Goal: Navigation & Orientation: Find specific page/section

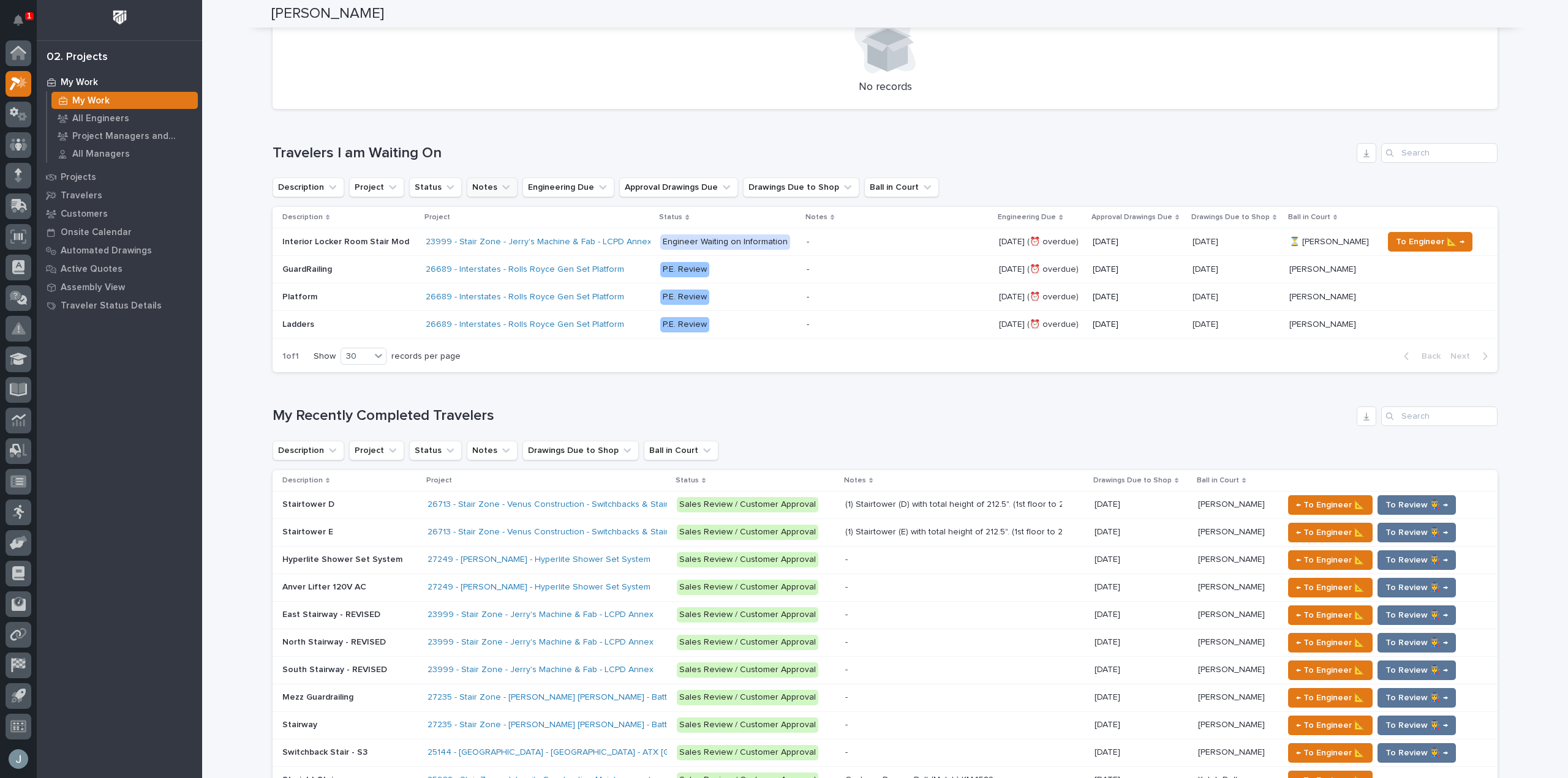
scroll to position [551, 0]
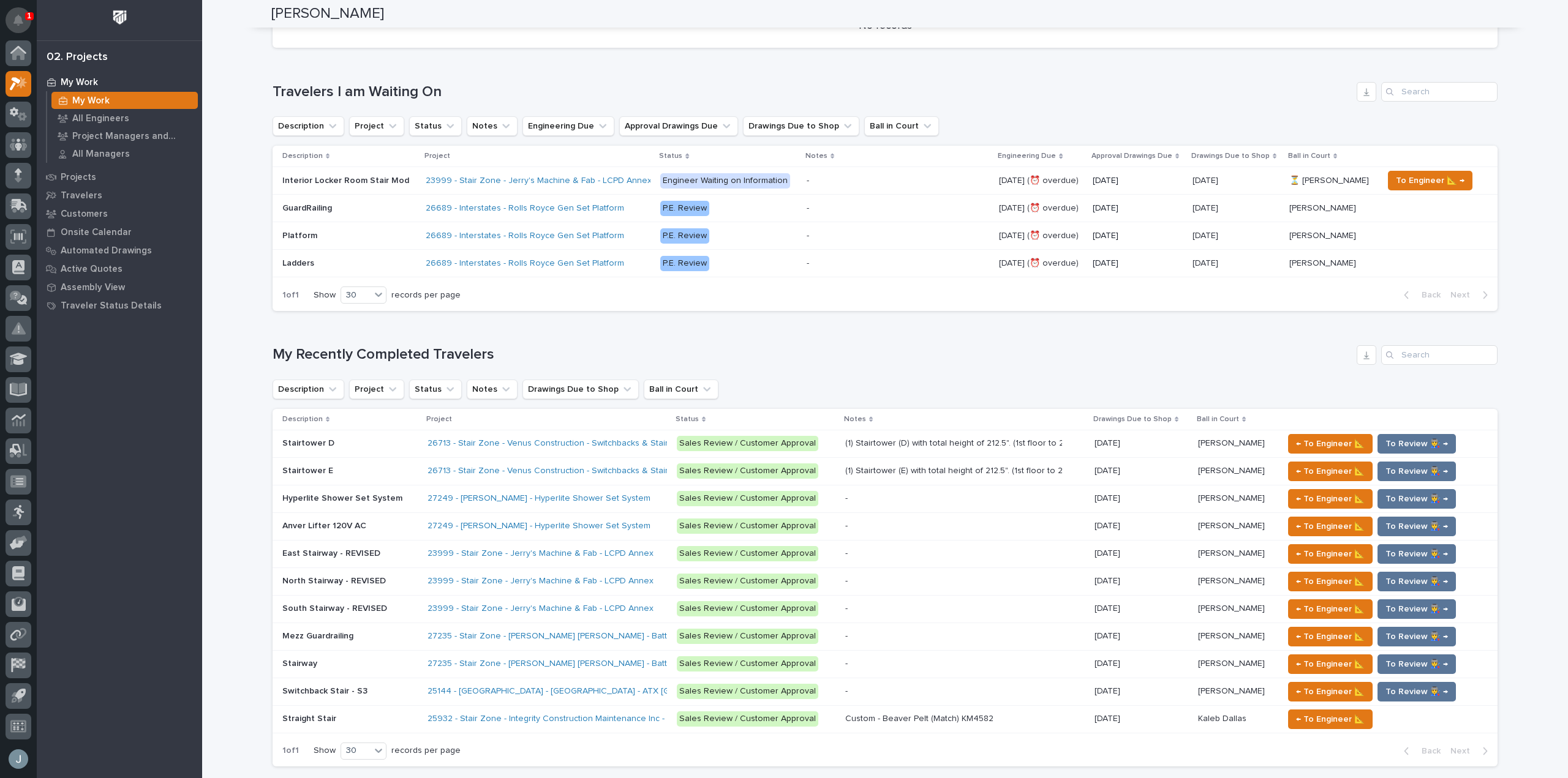
click at [16, 19] on icon "Notifications" at bounding box center [18, 20] width 10 height 11
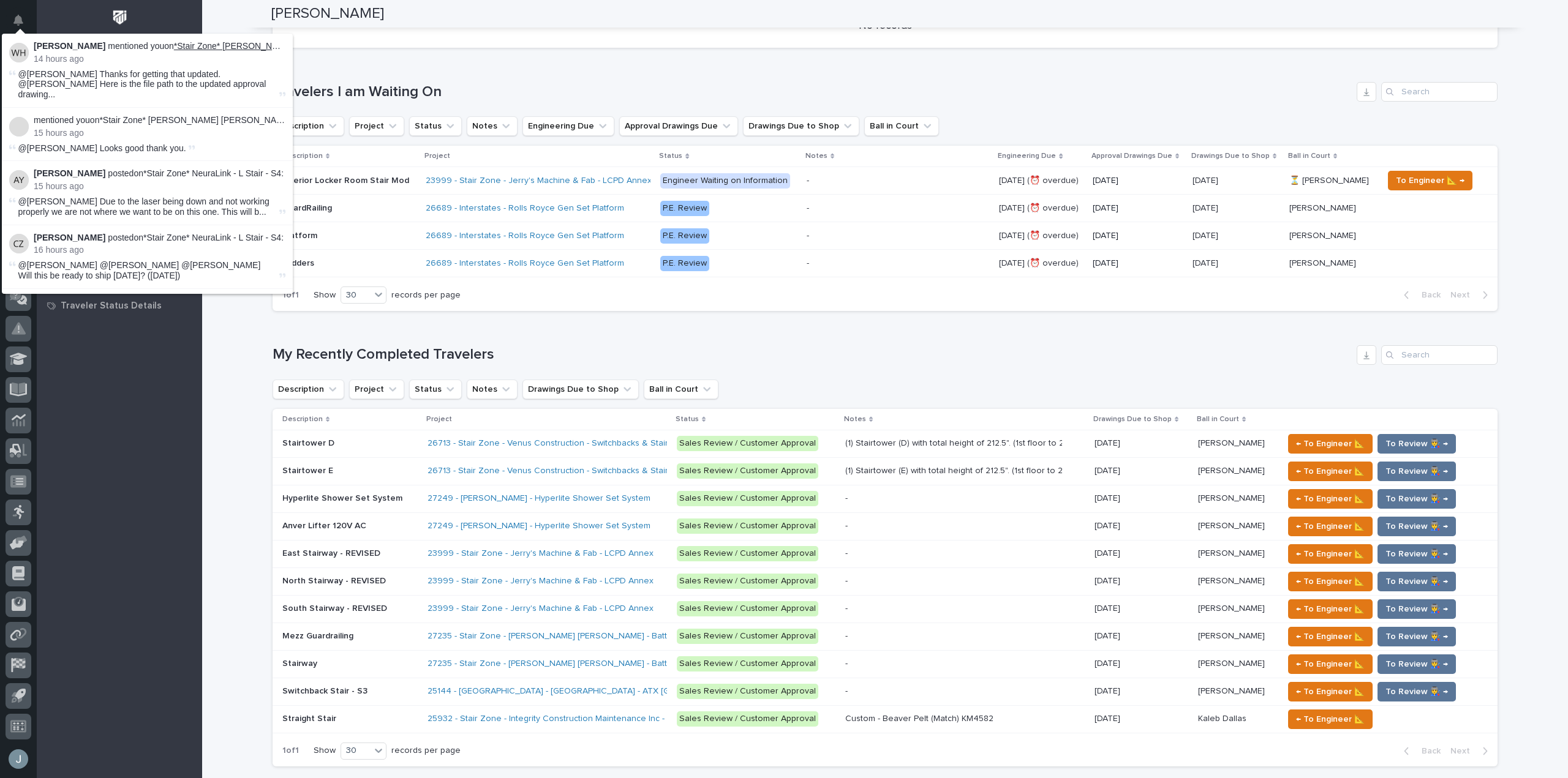
click at [250, 49] on link "*Stair Zone* [PERSON_NAME] - [GEOGRAPHIC_DATA] - Stairway" at bounding box center [302, 45] width 256 height 10
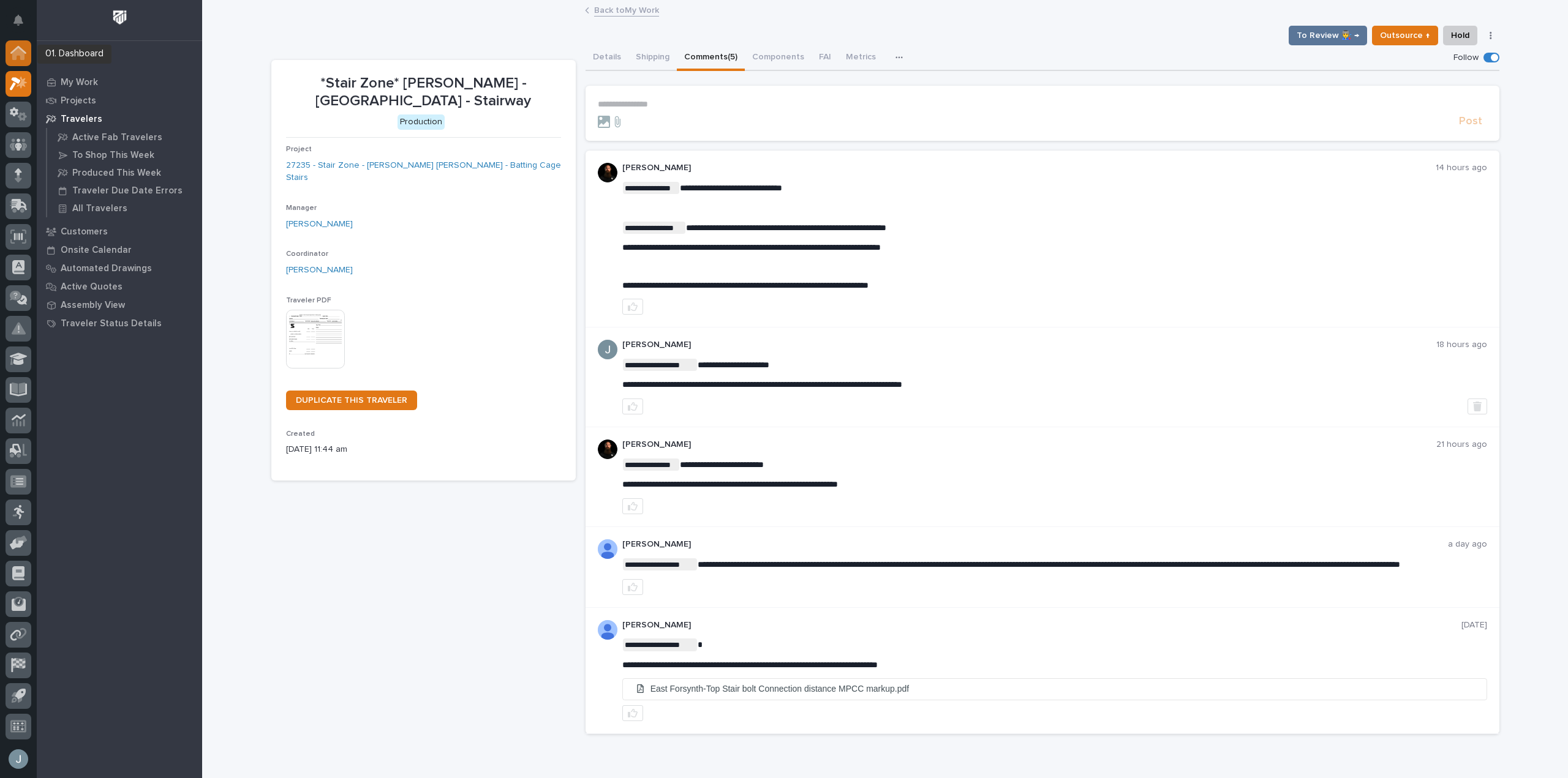
click at [25, 55] on icon at bounding box center [19, 53] width 16 height 14
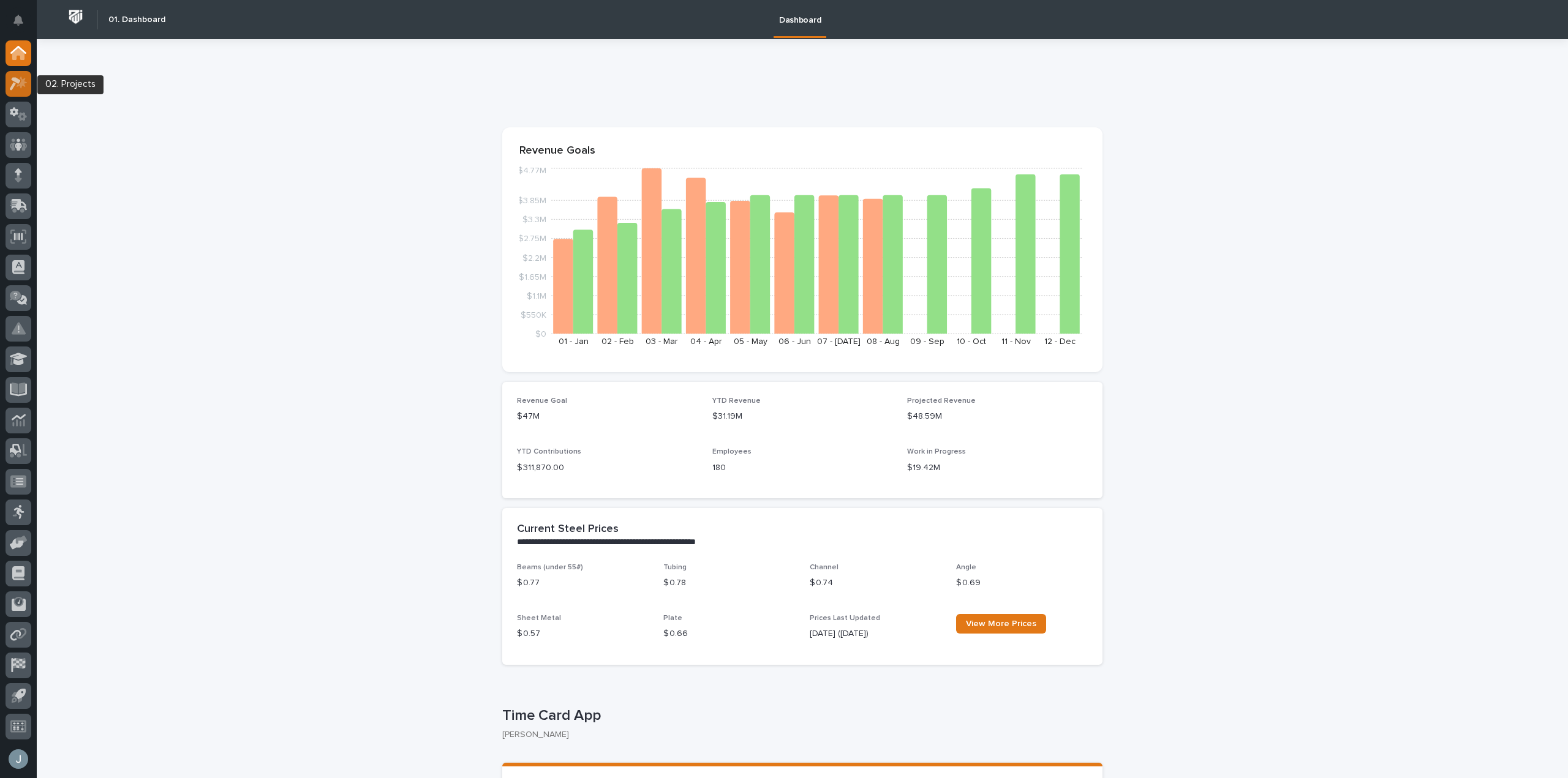
click at [12, 90] on icon at bounding box center [19, 84] width 18 height 14
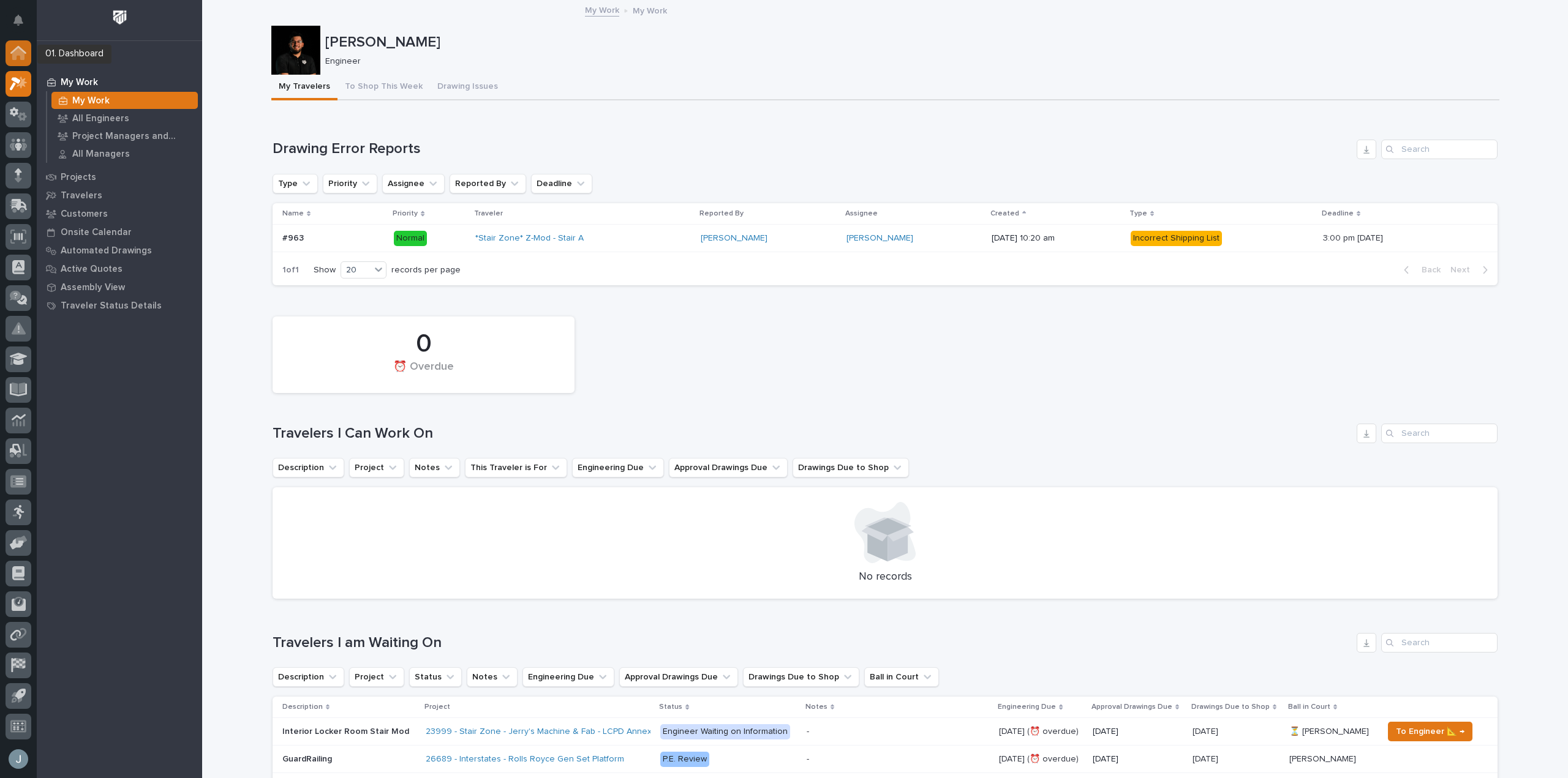
click at [16, 53] on icon at bounding box center [19, 54] width 12 height 12
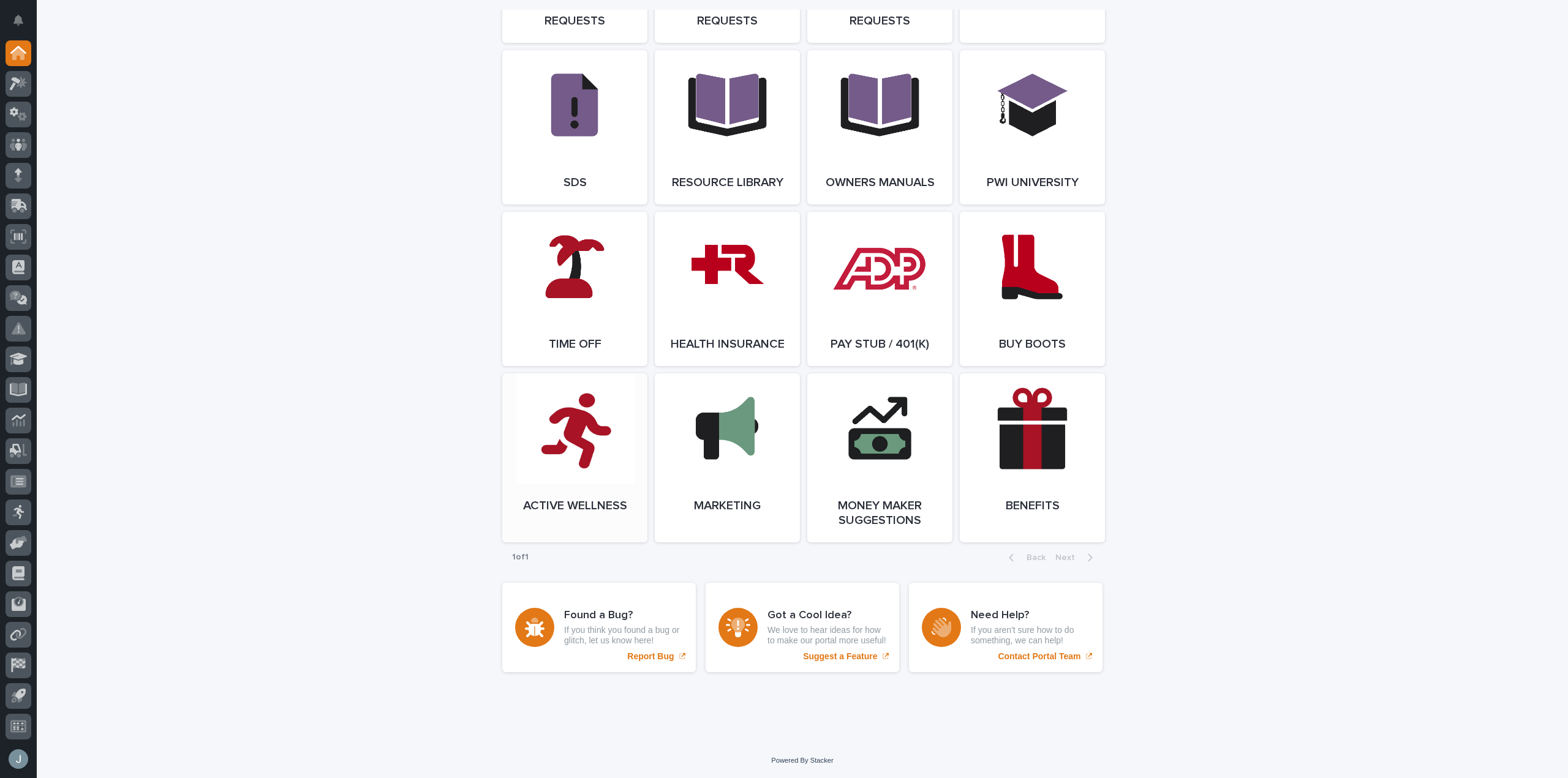
scroll to position [2112, 0]
click at [573, 317] on link "Open Link" at bounding box center [575, 289] width 145 height 155
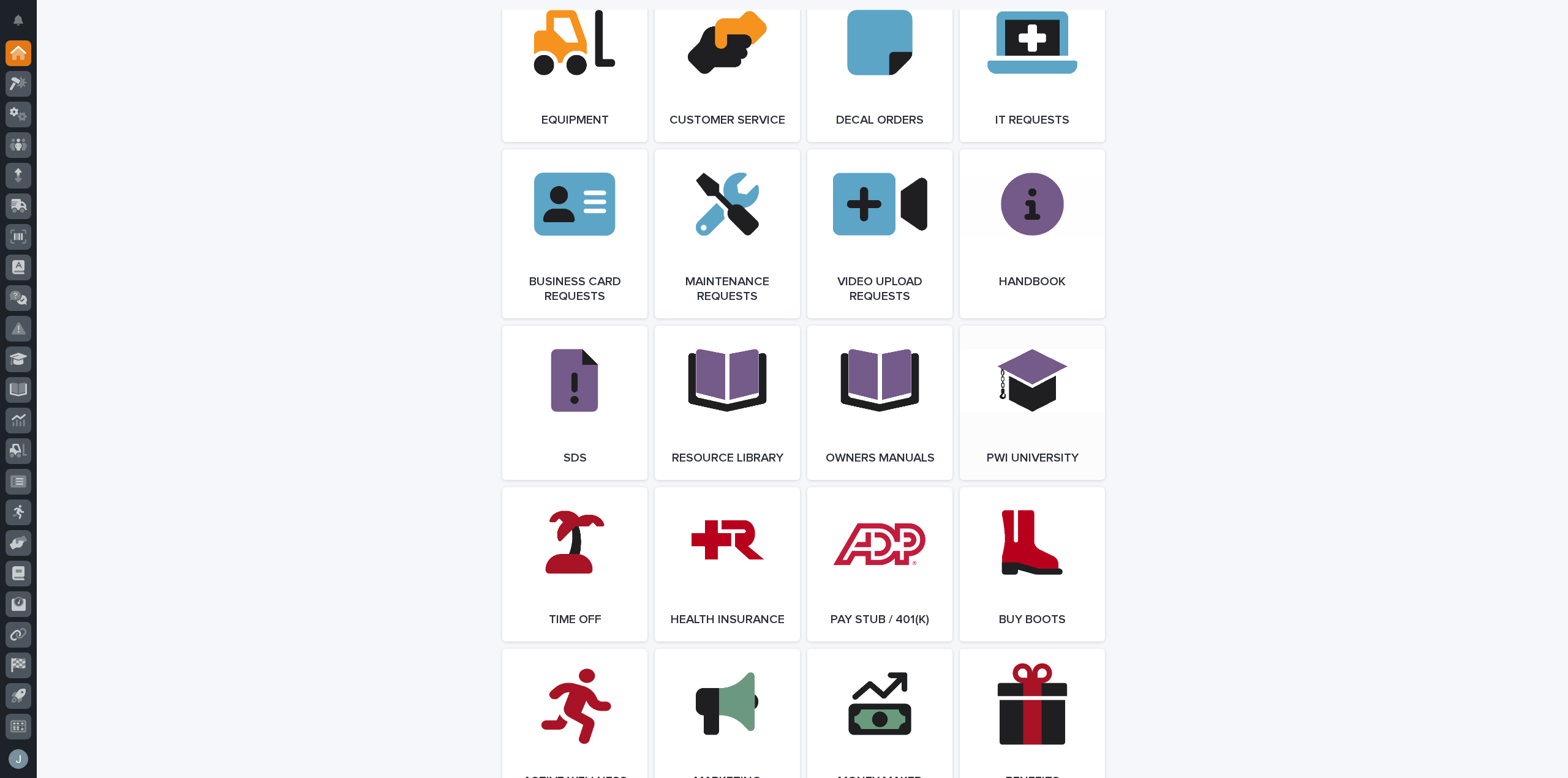
scroll to position [1806, 0]
click at [578, 569] on span "Open Link" at bounding box center [575, 566] width 40 height 9
